Goal: Task Accomplishment & Management: Use online tool/utility

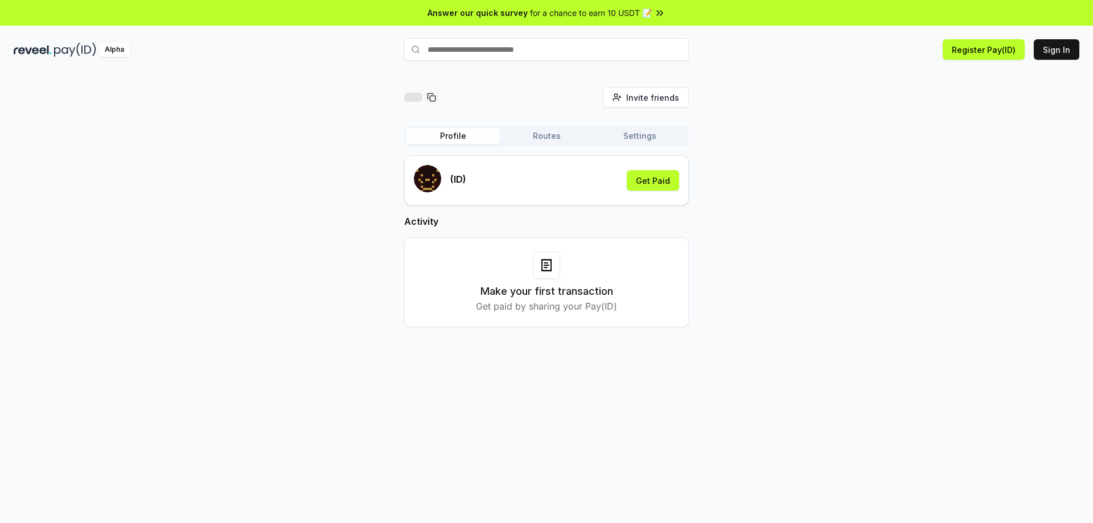
click at [563, 11] on span "for a chance to earn 10 USDT 📝" at bounding box center [591, 13] width 122 height 12
click at [312, 204] on div "Invite friends Invite Profile Routes Settings (ID) Get Paid Activity Make your …" at bounding box center [547, 216] width 1066 height 259
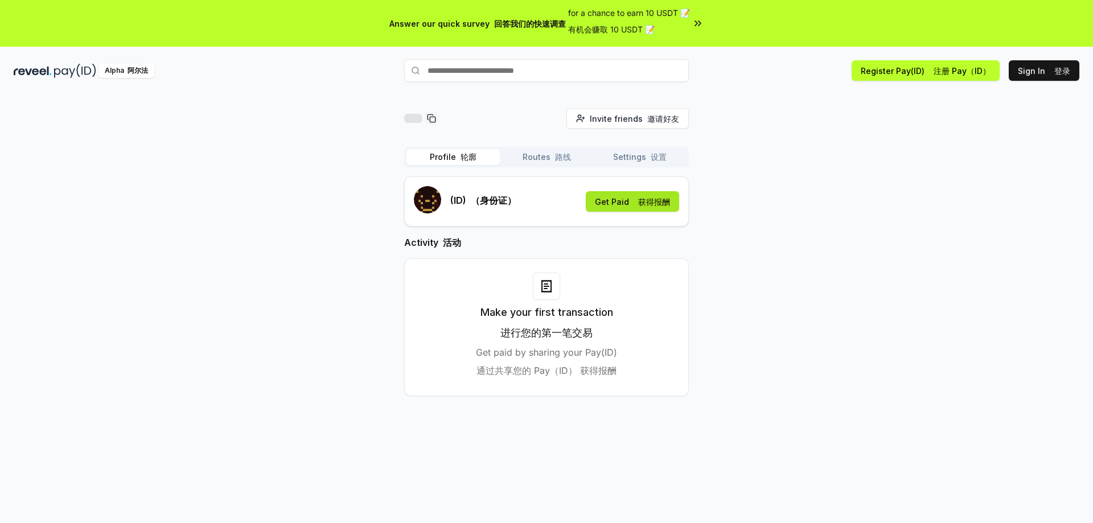
click at [636, 200] on font at bounding box center [636, 202] width 5 height 10
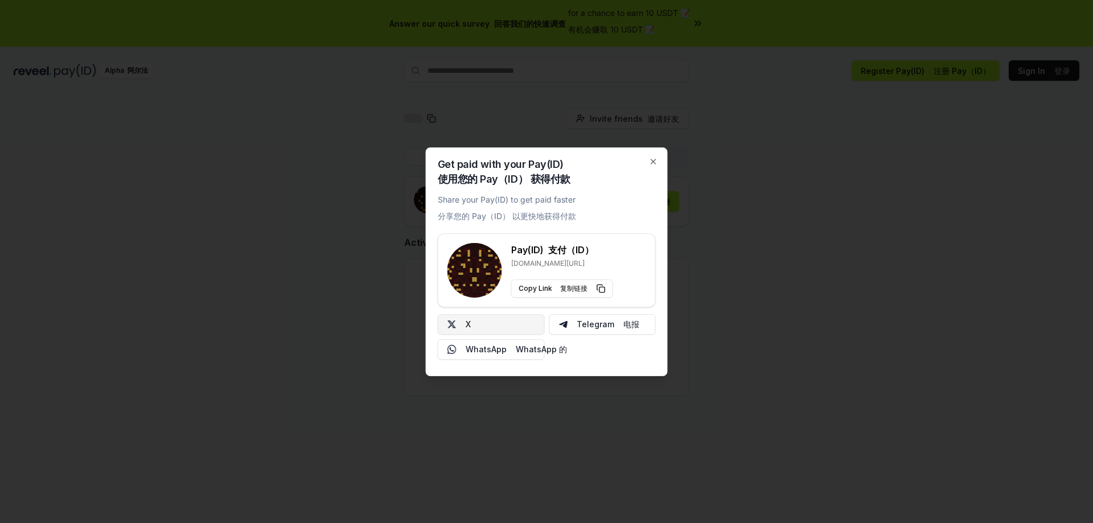
click at [490, 326] on button "X" at bounding box center [491, 324] width 107 height 21
drag, startPoint x: 615, startPoint y: 203, endPoint x: 636, endPoint y: 171, distance: 38.2
click at [617, 202] on div "Get paid with your Pay(ID) 使用您的 Pay（ID） 获得付款 Share your Pay(ID) to get paid fas…" at bounding box center [547, 262] width 242 height 229
click at [650, 162] on icon "button" at bounding box center [653, 161] width 9 height 9
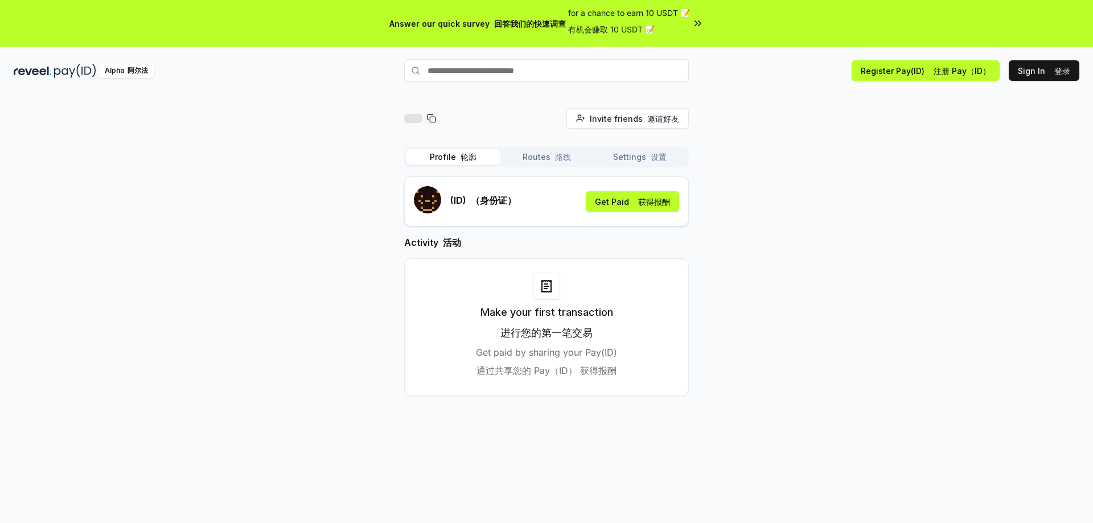
click at [771, 213] on div "Invite friends 邀请好友 Invite Profile 轮廓 Routes 路线 Settings 设置 (ID) （身份证） Get Paid…" at bounding box center [547, 261] width 1066 height 306
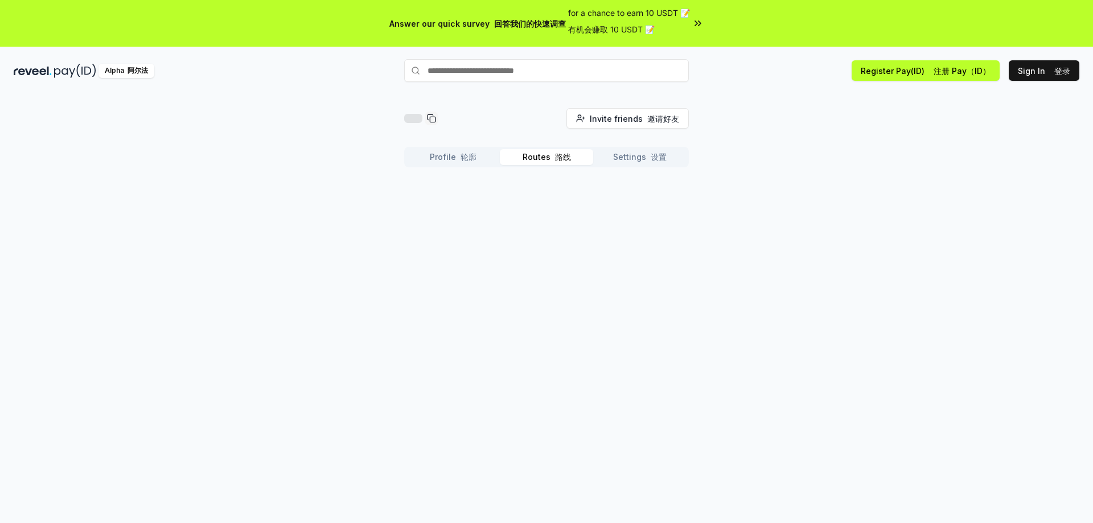
click at [557, 162] on font "路线" at bounding box center [561, 156] width 21 height 11
click at [653, 159] on font "设置" at bounding box center [659, 157] width 16 height 10
click at [551, 155] on font "button" at bounding box center [553, 157] width 5 height 10
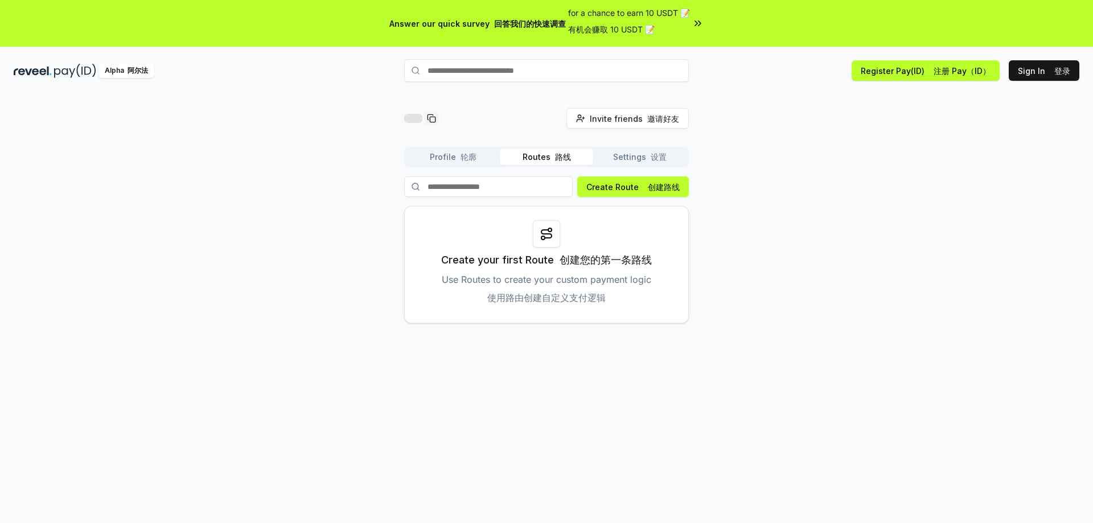
click at [548, 235] on icon at bounding box center [547, 234] width 10 height 8
click at [527, 308] on p "Use Routes to create your custom payment logic 使用路由创建自定义支付逻辑" at bounding box center [547, 291] width 210 height 36
drag, startPoint x: 513, startPoint y: 297, endPoint x: 560, endPoint y: 298, distance: 47.8
click at [536, 298] on font "使用路由创建自定义支付逻辑" at bounding box center [546, 297] width 118 height 11
click at [589, 298] on font "使用路由创建自定义支付逻辑" at bounding box center [546, 297] width 118 height 11
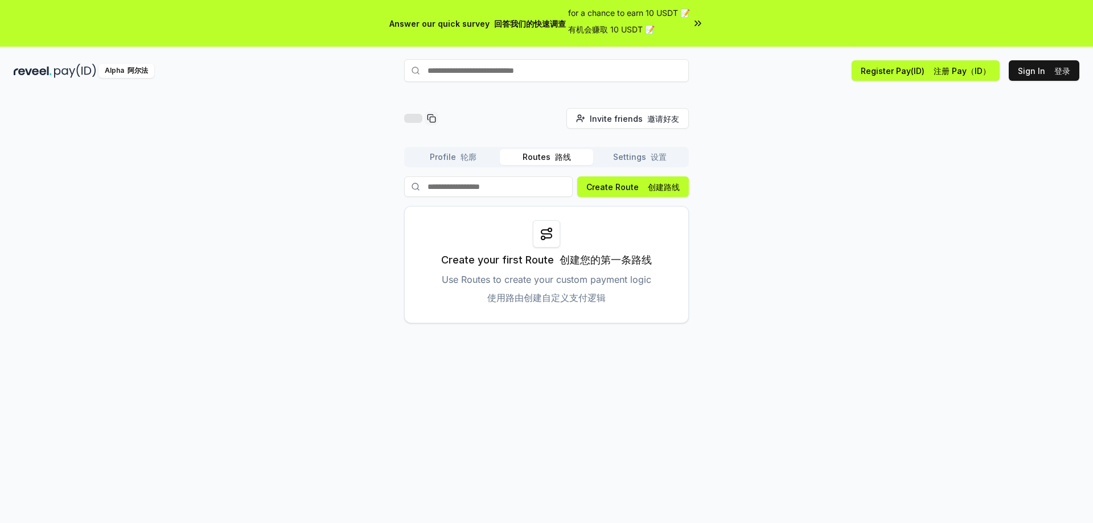
click at [623, 298] on p "Use Routes to create your custom payment logic 使用路由创建自定义支付逻辑" at bounding box center [547, 291] width 210 height 36
click at [685, 298] on div "Create your first Route 创建您的第一条路线 Use Routes to create your custom payment logi…" at bounding box center [546, 264] width 285 height 117
click at [442, 163] on button "Profile 轮廓" at bounding box center [453, 157] width 93 height 16
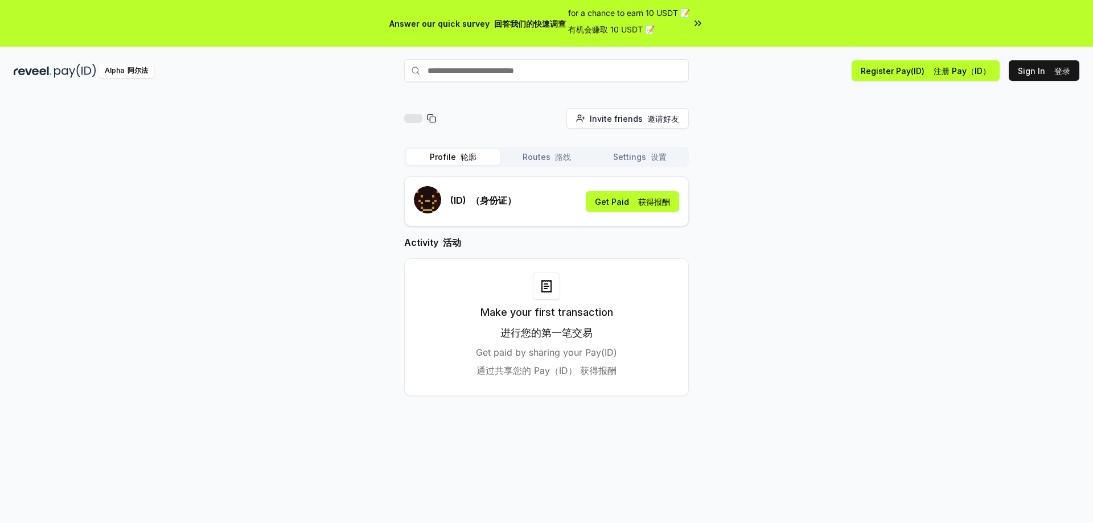
click at [754, 206] on div "Invite friends 邀请好友 Invite Profile 轮廓 Routes 路线 Settings 设置 (ID) （身份证） Get Paid…" at bounding box center [547, 261] width 1066 height 306
drag, startPoint x: 497, startPoint y: 371, endPoint x: 547, endPoint y: 371, distance: 50.7
click at [530, 371] on font "通过共享您的 Pay（ID） 获得报酬" at bounding box center [547, 370] width 140 height 11
drag, startPoint x: 583, startPoint y: 368, endPoint x: 606, endPoint y: 368, distance: 22.8
click at [598, 368] on font "通过共享您的 Pay（ID） 获得报酬" at bounding box center [547, 370] width 140 height 11
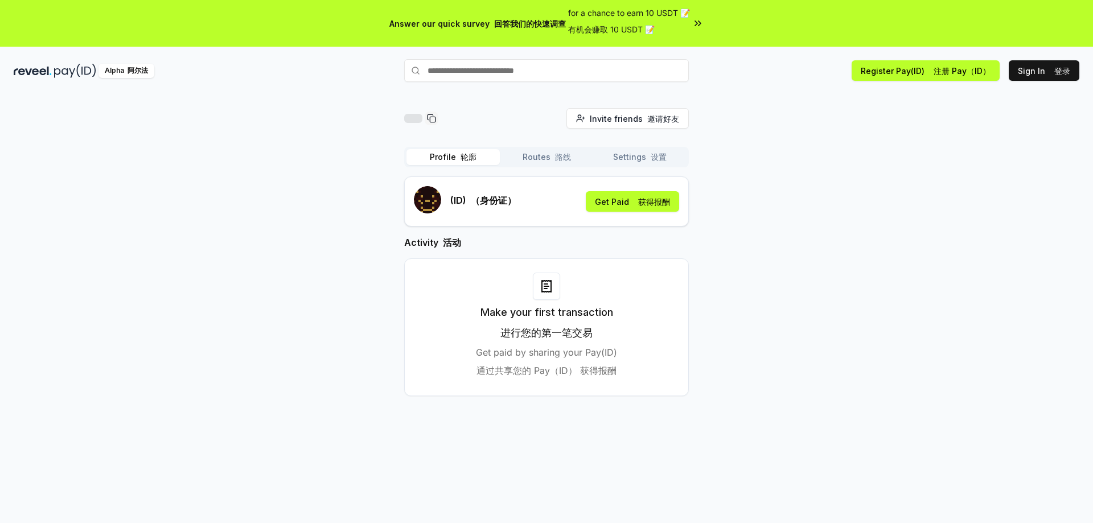
click at [662, 360] on div "Make your first transaction 进行您的第一笔交易 Get paid by sharing your Pay(ID) 通过共享您的 P…" at bounding box center [547, 327] width 256 height 109
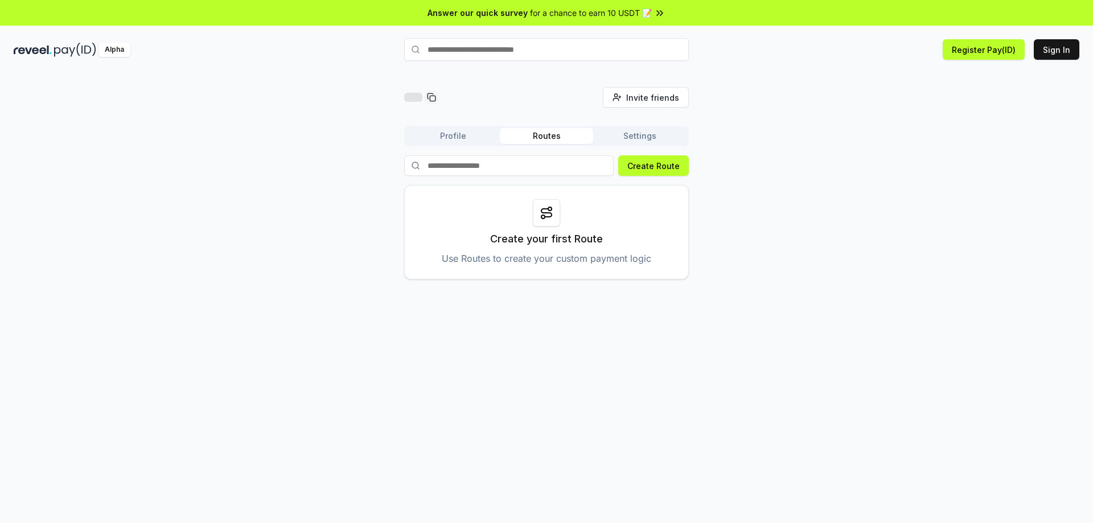
click at [534, 169] on input at bounding box center [509, 165] width 210 height 21
click at [645, 169] on button "Create Route" at bounding box center [653, 165] width 71 height 21
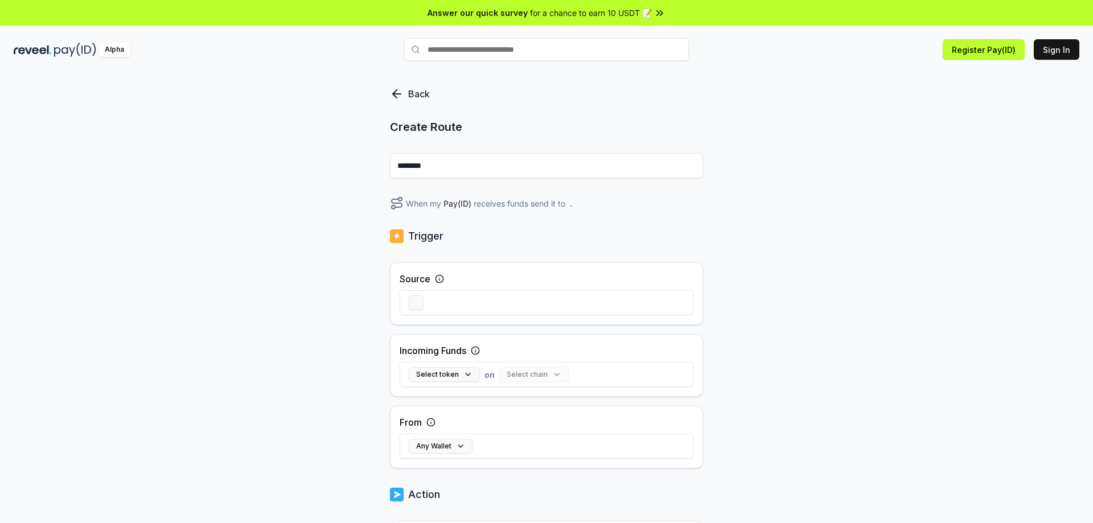
click at [396, 96] on icon at bounding box center [397, 94] width 14 height 14
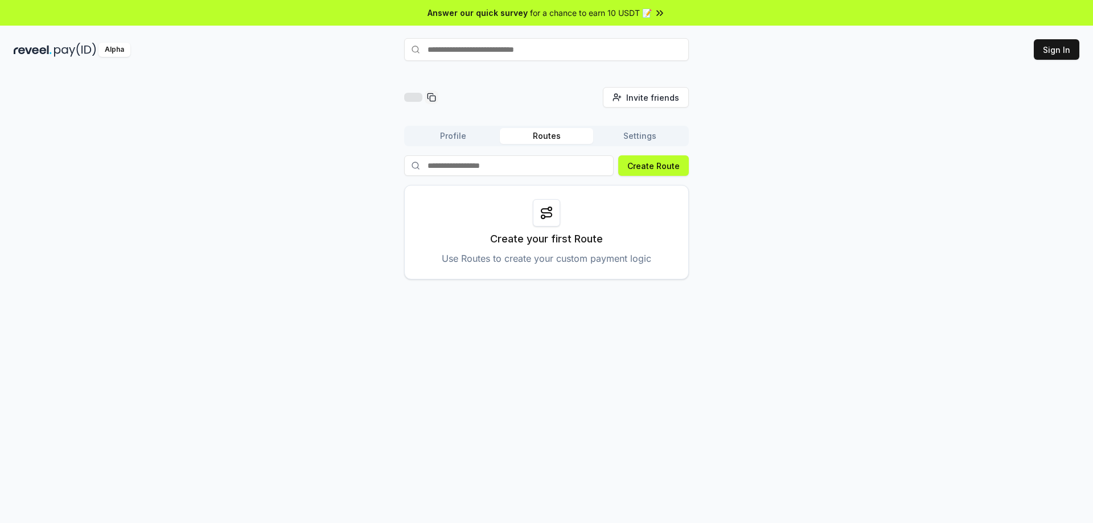
click at [468, 135] on button "Profile" at bounding box center [453, 136] width 93 height 16
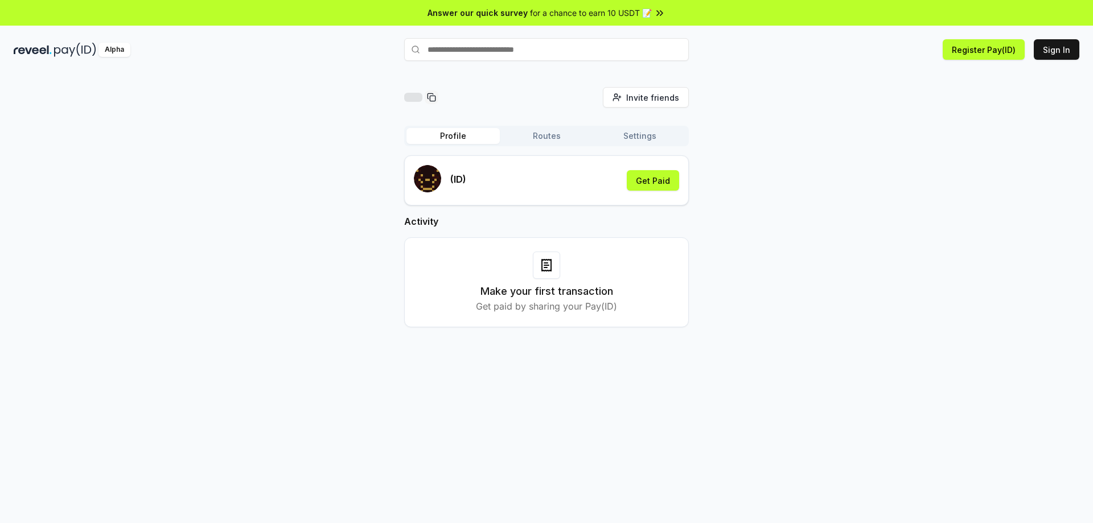
click at [498, 178] on div "(ID) Get Paid" at bounding box center [546, 180] width 265 height 31
drag, startPoint x: 476, startPoint y: 181, endPoint x: 521, endPoint y: 208, distance: 52.6
click at [478, 183] on div "(ID) Get Paid" at bounding box center [546, 180] width 265 height 31
click at [500, 290] on h3 "Make your first transaction" at bounding box center [547, 292] width 133 height 16
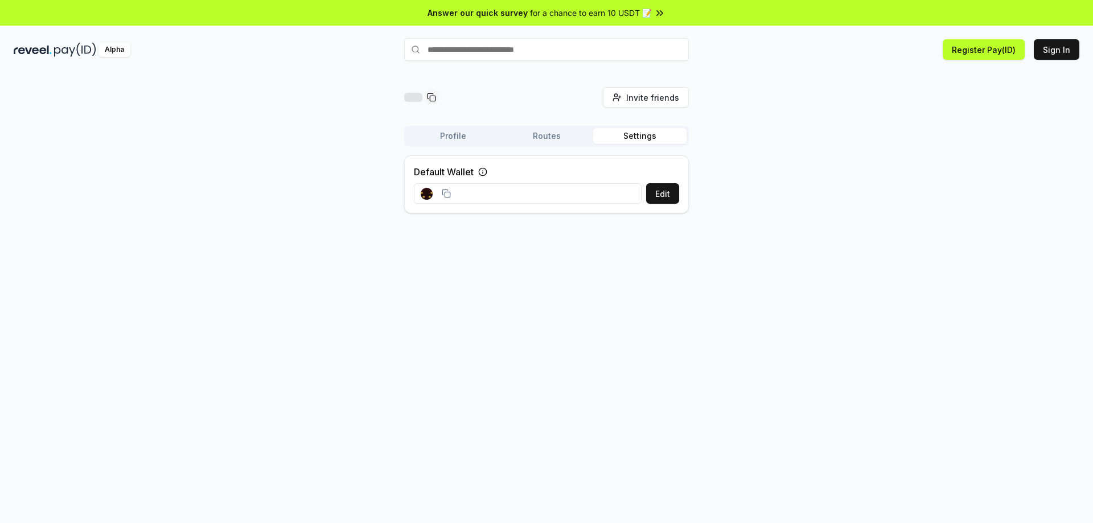
click at [640, 140] on button "Settings" at bounding box center [639, 136] width 93 height 16
click at [510, 197] on input at bounding box center [528, 193] width 228 height 21
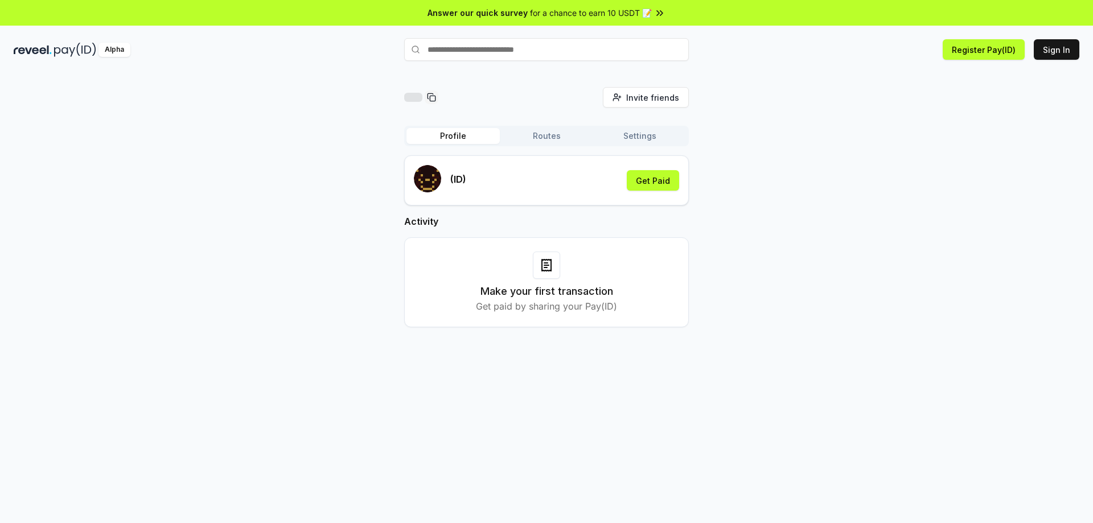
click at [437, 138] on button "Profile" at bounding box center [453, 136] width 93 height 16
click at [344, 109] on div "Invite friends Invite Profile Routes Settings (ID) Get Paid Activity Make your …" at bounding box center [547, 216] width 1066 height 259
click at [321, 196] on div "Invite friends Invite Profile Routes Settings (ID) Get Paid Activity Make your …" at bounding box center [547, 216] width 1066 height 259
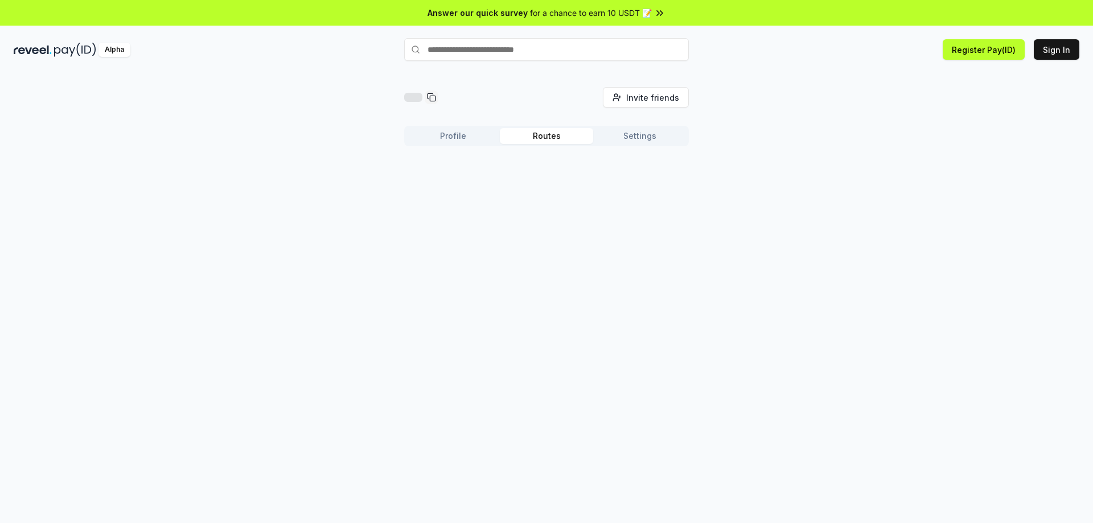
click at [531, 132] on button "Routes" at bounding box center [546, 136] width 93 height 16
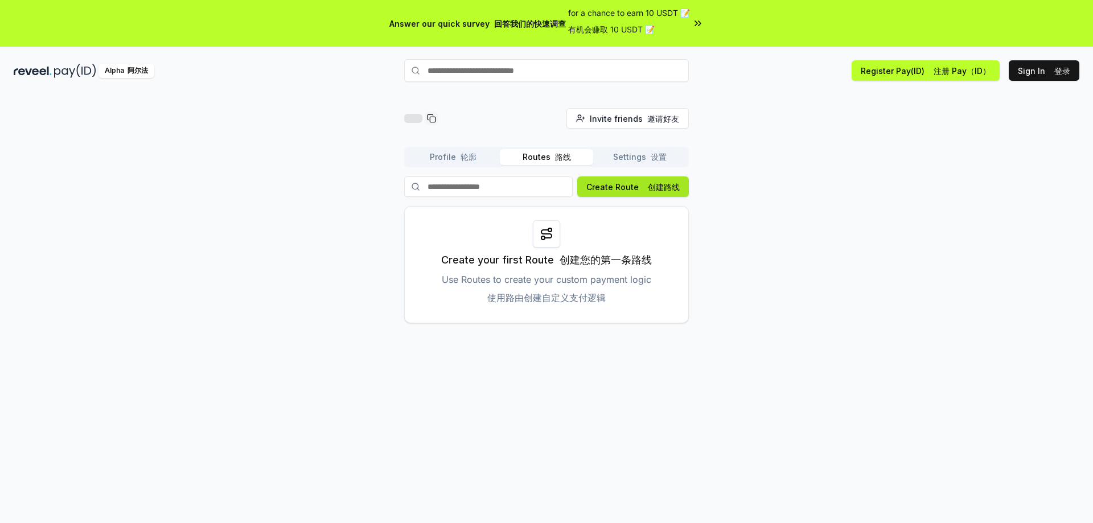
click at [634, 179] on button "Create Route 创建路线" at bounding box center [633, 187] width 112 height 21
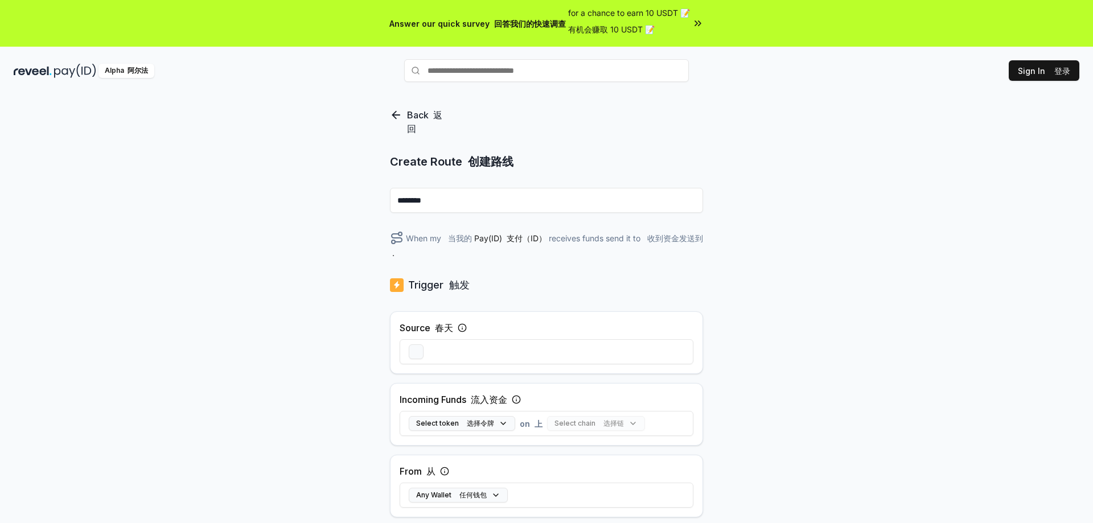
click at [788, 252] on div "Back 返回 Create Route 创建路线 ******** When my 当我的 Pay(ID) 支付（ID） receives funds se…" at bounding box center [546, 330] width 1093 height 491
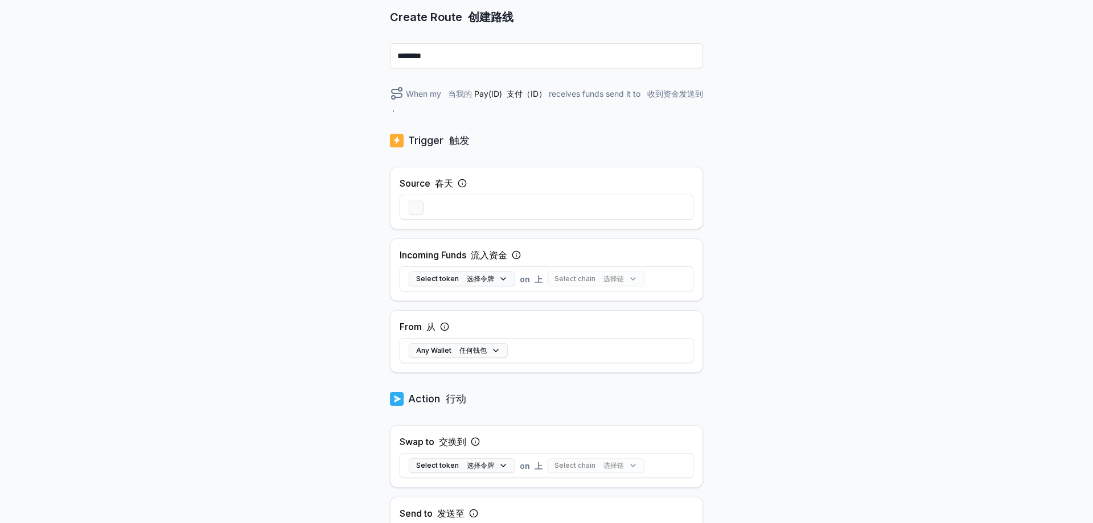
scroll to position [146, 0]
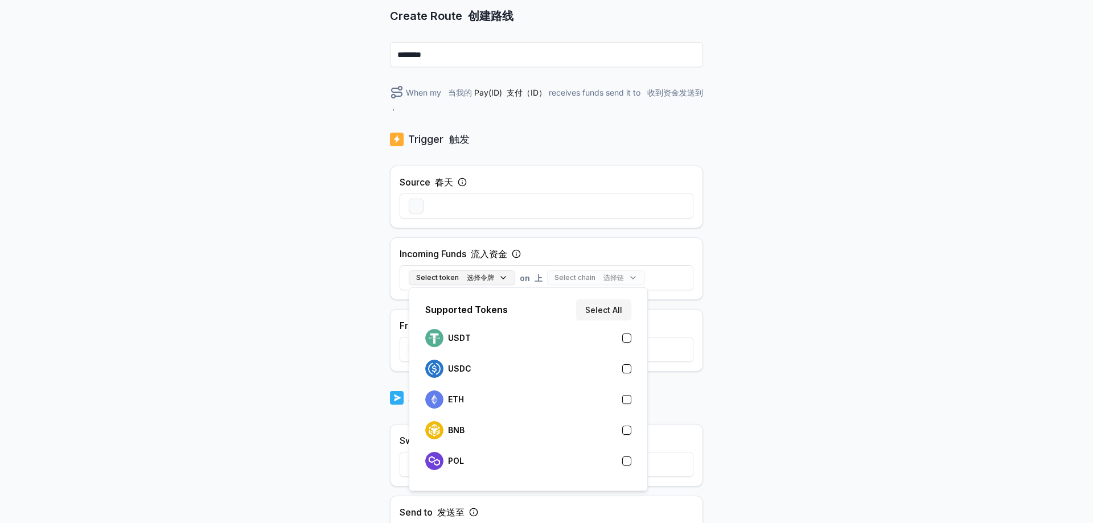
click at [472, 276] on font "选择令牌" at bounding box center [480, 277] width 27 height 9
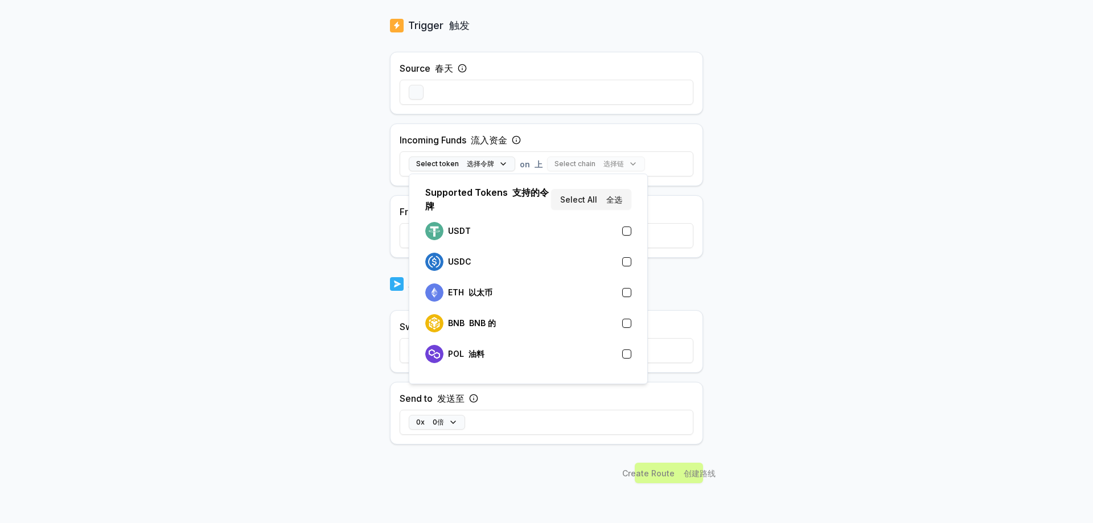
click at [624, 264] on button "button" at bounding box center [626, 261] width 9 height 9
click at [739, 208] on div "Back 返回 Create Route 创建路线 ******** When my 当我的 Pay(ID) 支付（ID） receives 接收 USDC …" at bounding box center [546, 71] width 1093 height 491
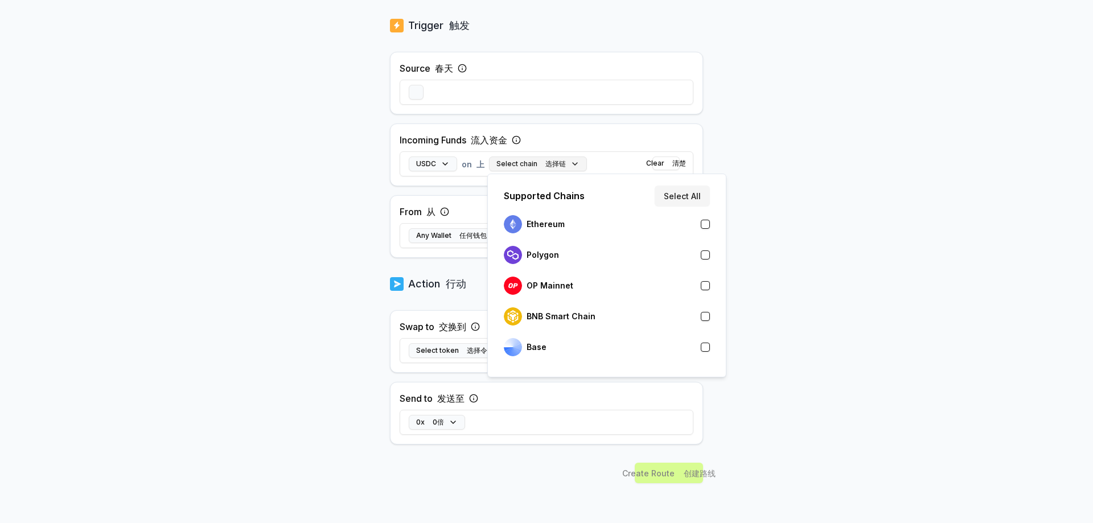
click at [557, 165] on font "选择链" at bounding box center [556, 163] width 21 height 9
click at [581, 311] on div "BNB Smart Chain BNB 智能链" at bounding box center [573, 317] width 139 height 18
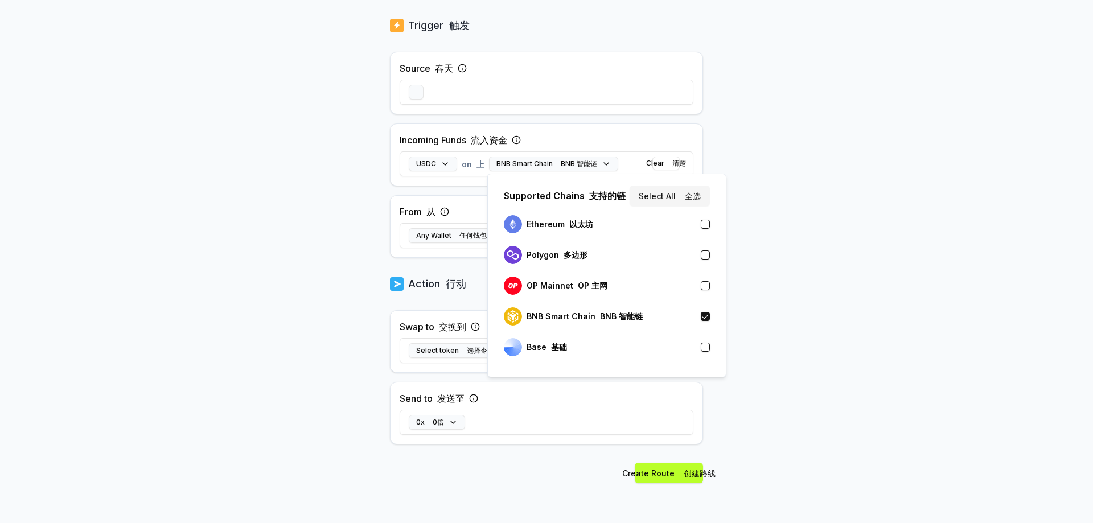
click at [855, 269] on div "Back 返回 Create Route 创建路线 ******** When my 当我的 Pay(ID) 支付（ID） receives 接收 USDC …" at bounding box center [546, 71] width 1093 height 491
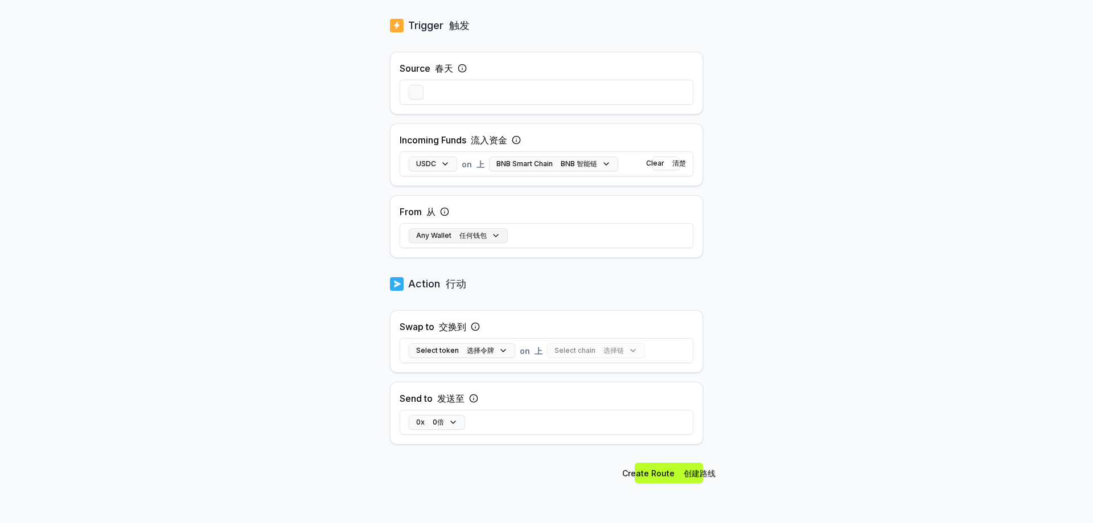
click at [471, 239] on font "任何钱包" at bounding box center [473, 235] width 27 height 9
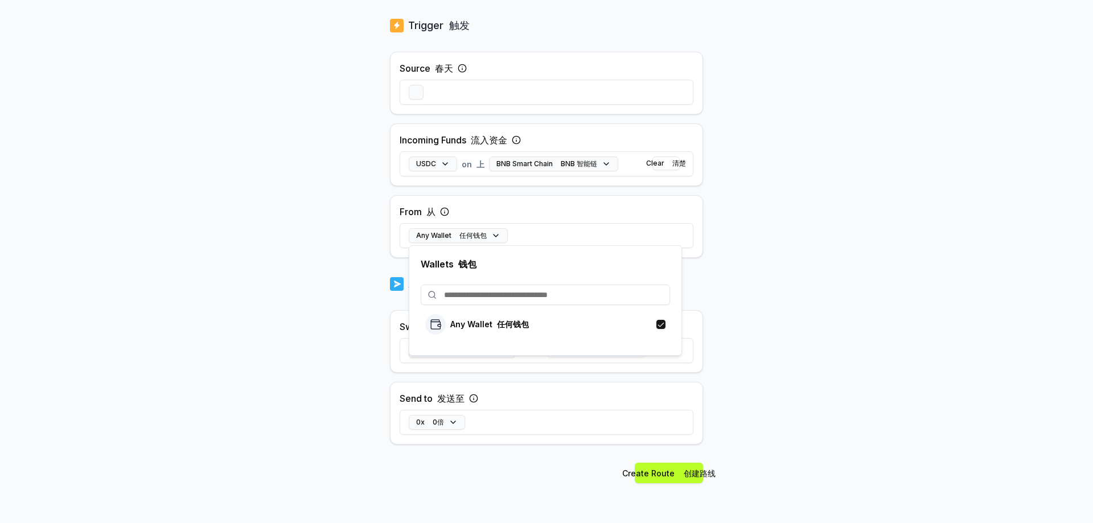
click at [850, 288] on div "Back 返回 Create Route 创建路线 ******** When my 当我的 Pay(ID) 支付（ID） receives 接收 USDC …" at bounding box center [546, 71] width 1093 height 491
